Goal: Task Accomplishment & Management: Manage account settings

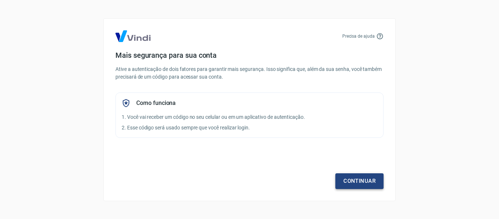
click at [362, 178] on link "Continuar" at bounding box center [360, 180] width 48 height 15
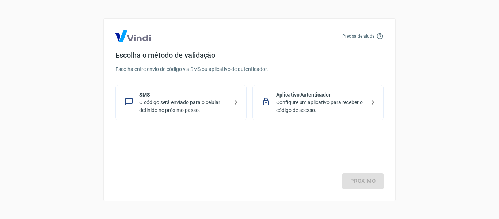
click at [203, 100] on p "O código será enviado para o celular definido no próximo passo." at bounding box center [184, 106] width 90 height 15
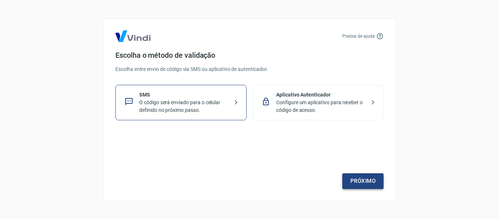
click at [364, 179] on link "Próximo" at bounding box center [362, 180] width 41 height 15
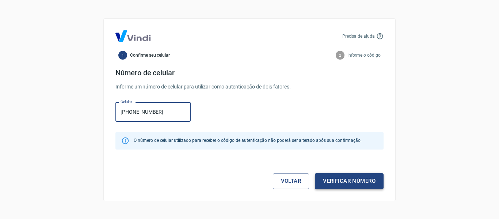
type input "[PHONE_NUMBER]"
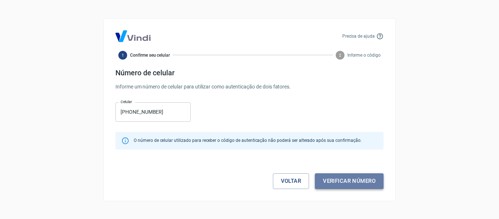
click at [352, 178] on button "Verificar número" at bounding box center [349, 180] width 69 height 15
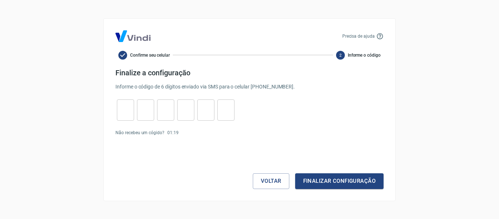
click at [127, 113] on input "tel" at bounding box center [125, 110] width 17 height 16
type input "0"
type input "8"
type input "3"
type input "5"
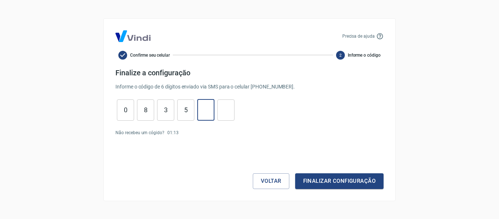
type input "6"
type input "2"
click at [346, 180] on button "Finalizar configuração" at bounding box center [339, 180] width 88 height 15
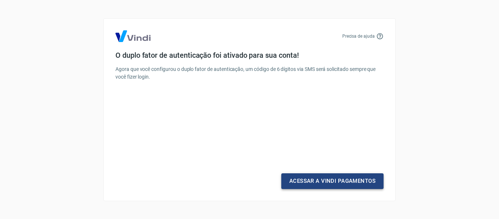
click at [331, 184] on link "Acessar a Vindi Pagamentos" at bounding box center [332, 180] width 102 height 15
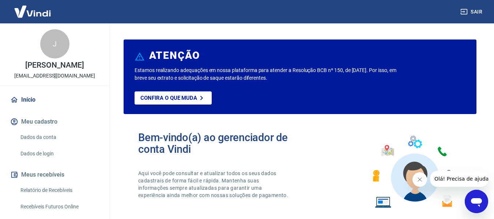
click at [427, 182] on div at bounding box center [450, 179] width 76 height 16
click at [420, 182] on icon "Fechar mensagem da empresa" at bounding box center [419, 180] width 6 height 6
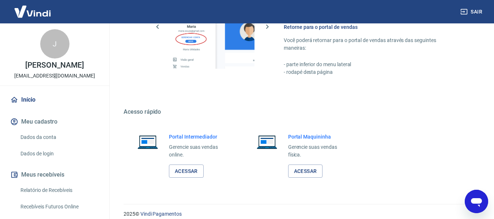
scroll to position [457, 0]
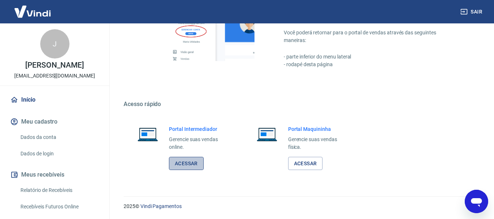
click at [184, 167] on link "Acessar" at bounding box center [186, 164] width 35 height 14
